Goal: Obtain resource: Obtain resource

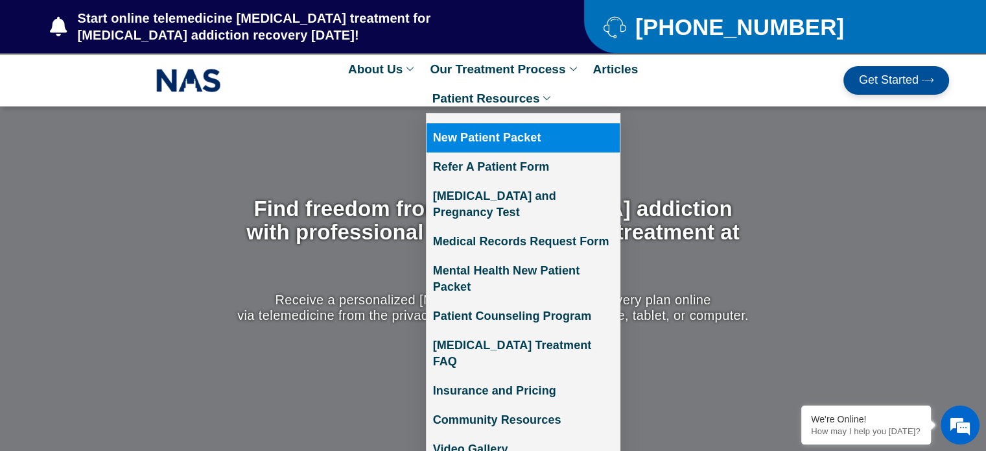
click at [503, 137] on link "New Patient Packet" at bounding box center [523, 137] width 193 height 29
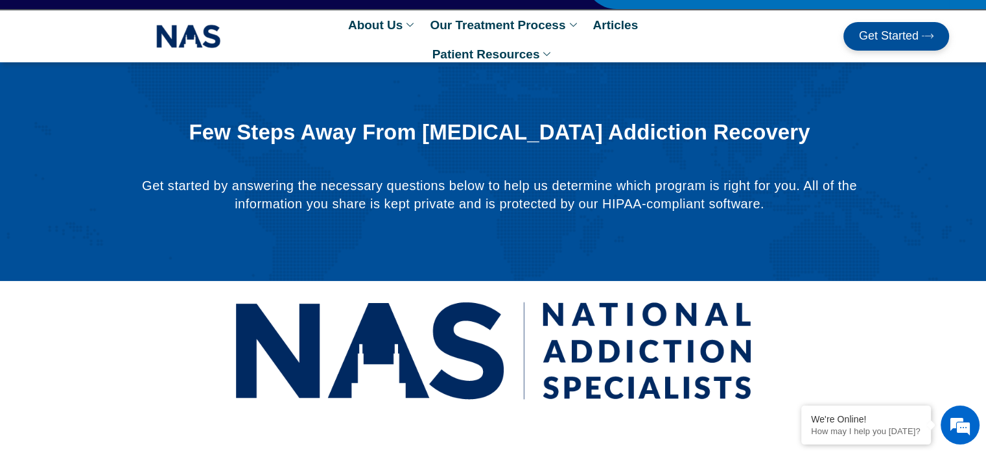
scroll to position [253, 0]
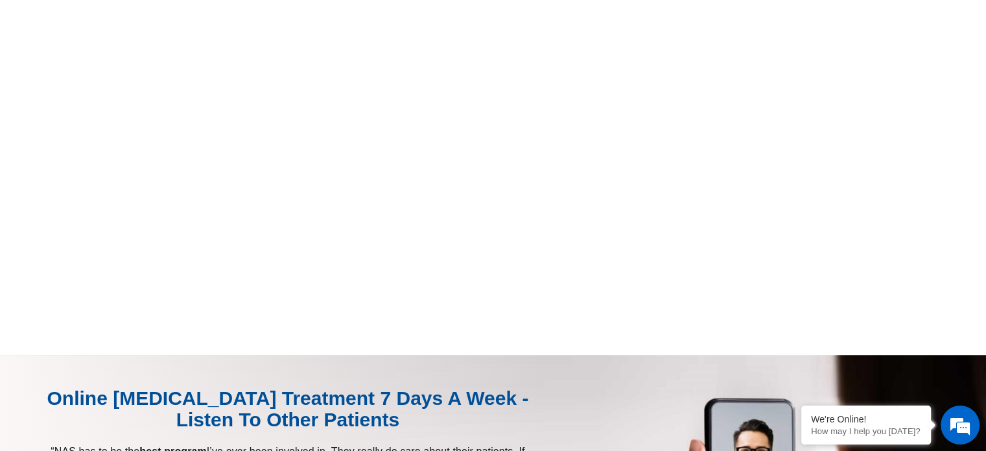
scroll to position [831, 0]
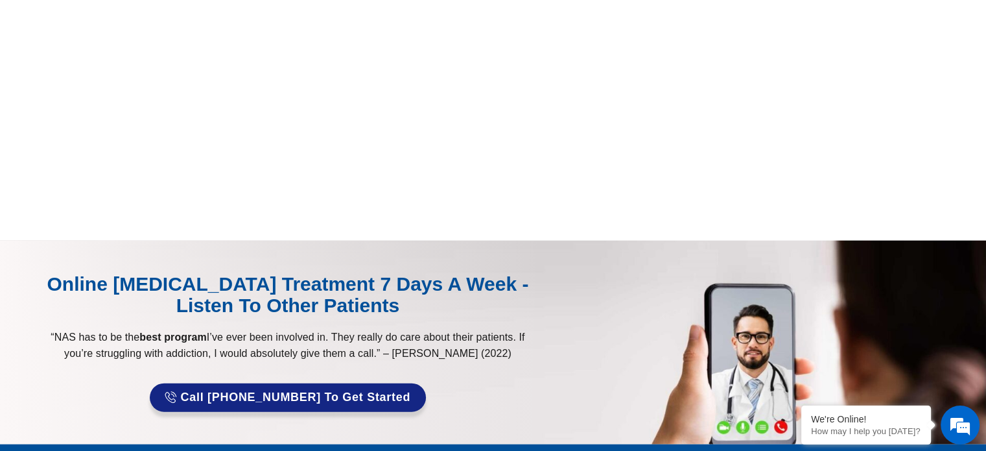
scroll to position [2940, 0]
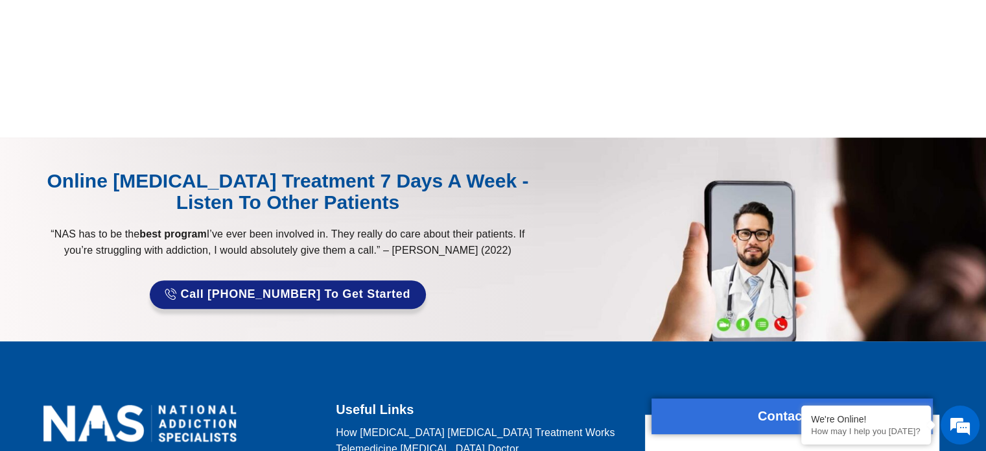
scroll to position [360, 0]
